Goal: Information Seeking & Learning: Learn about a topic

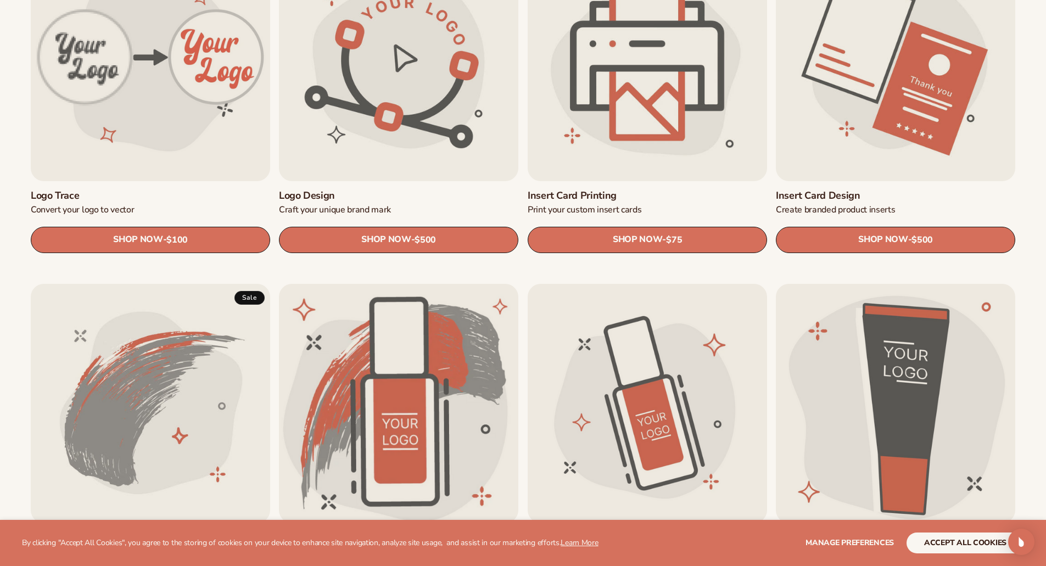
scroll to position [494, 0]
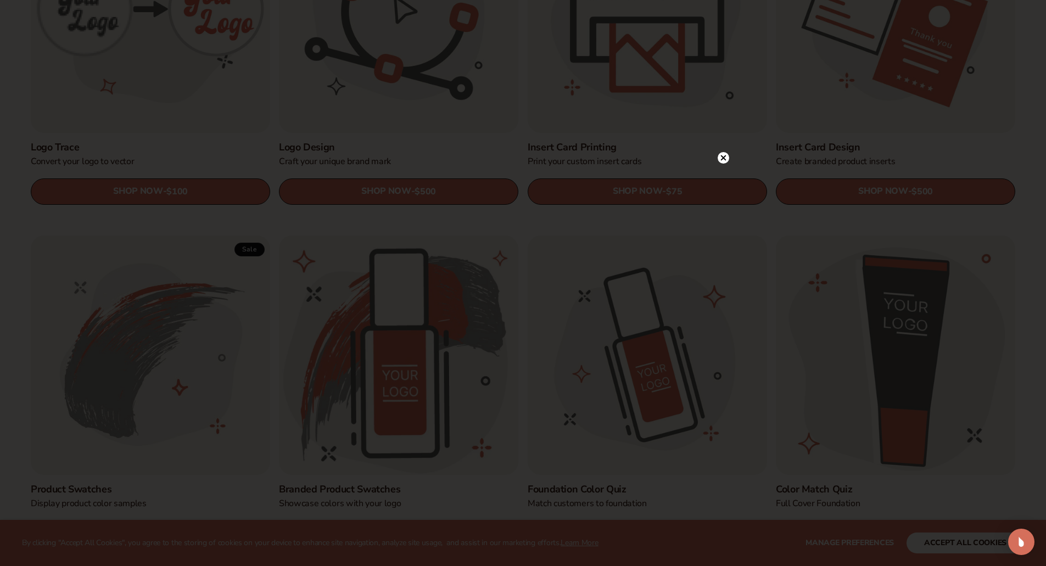
drag, startPoint x: 722, startPoint y: 157, endPoint x: 721, endPoint y: 170, distance: 13.3
click at [722, 157] on icon at bounding box center [722, 157] width 5 height 5
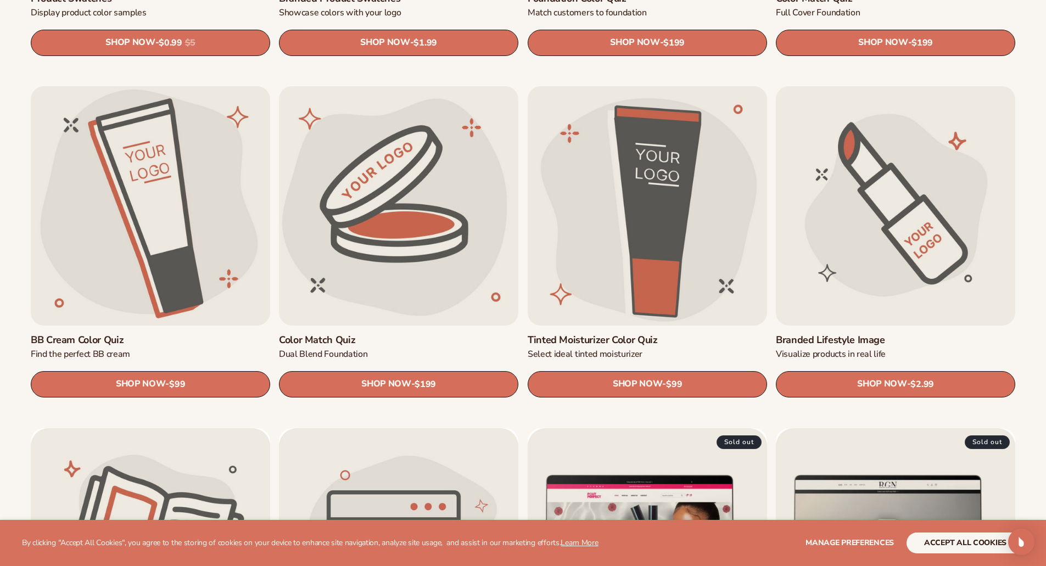
scroll to position [989, 0]
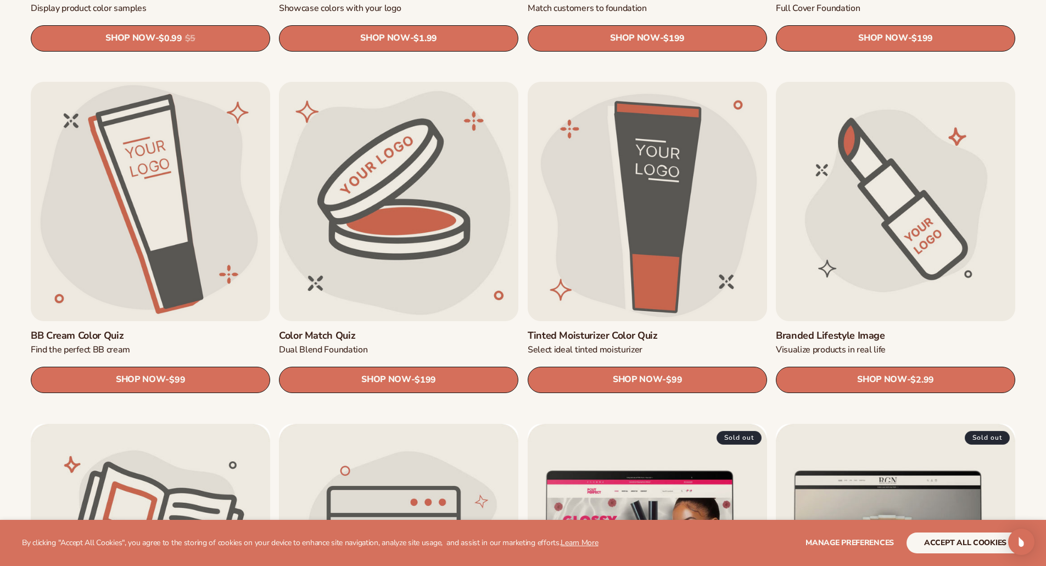
click at [404, 330] on link "Color Match Quiz" at bounding box center [398, 336] width 239 height 12
